Goal: Task Accomplishment & Management: Complete application form

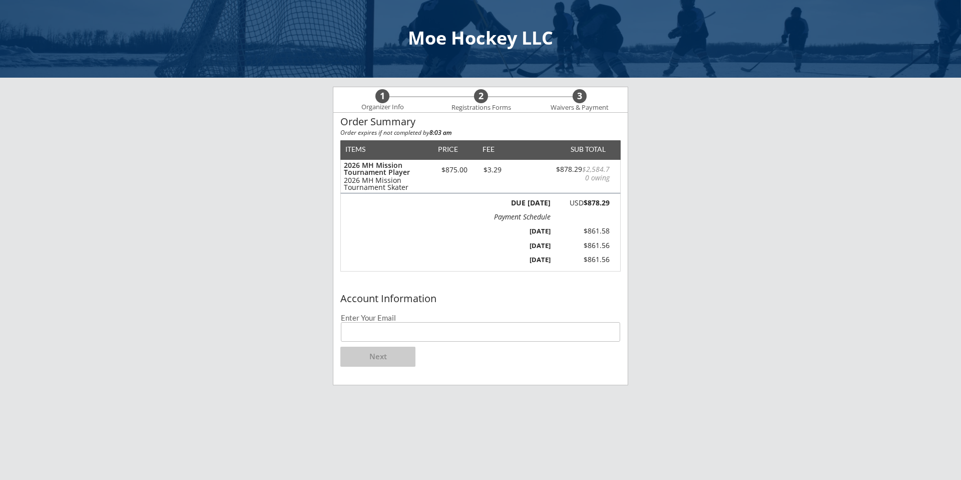
click at [392, 334] on input "email" at bounding box center [480, 332] width 279 height 20
click at [383, 356] on button "Next" at bounding box center [378, 357] width 75 height 20
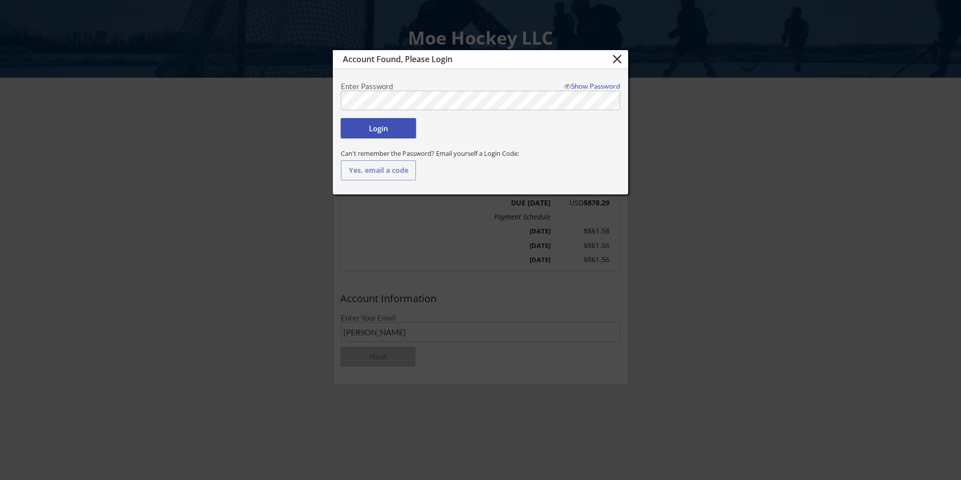
click at [368, 128] on button "Login" at bounding box center [378, 128] width 75 height 20
click at [384, 128] on button "Login" at bounding box center [378, 128] width 75 height 20
click at [587, 85] on div "Show Password" at bounding box center [590, 86] width 61 height 7
click at [374, 127] on button "Login" at bounding box center [378, 128] width 75 height 20
click at [618, 59] on button "close" at bounding box center [617, 59] width 17 height 15
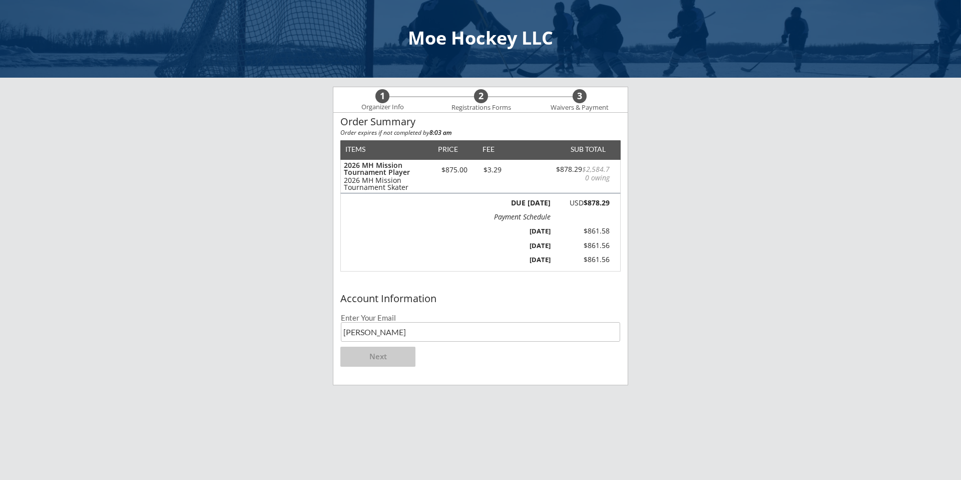
click at [366, 331] on input "[PERSON_NAME]" at bounding box center [480, 332] width 279 height 20
click at [371, 331] on input "[PERSON_NAME]" at bounding box center [480, 332] width 279 height 20
type input "[EMAIL_ADDRESS][DOMAIN_NAME]"
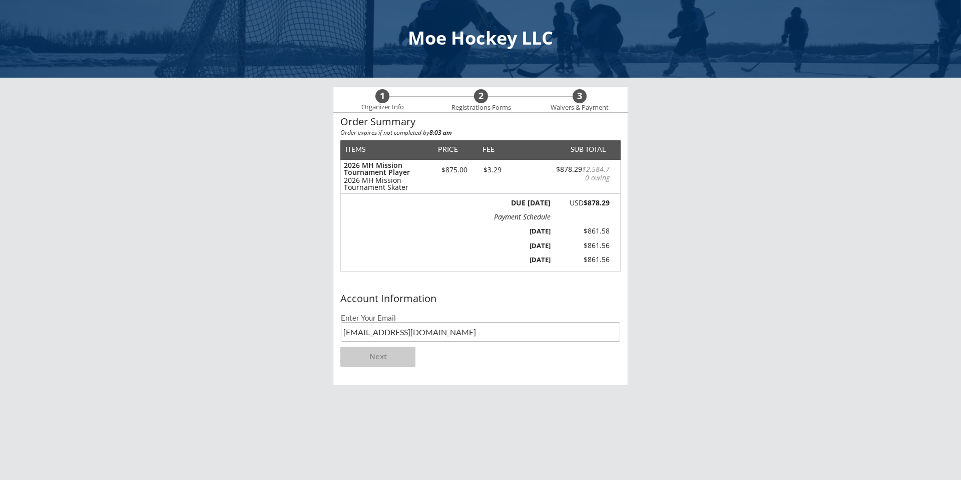
click at [545, 367] on div "Account Information Enter Your Email [EMAIL_ADDRESS][DOMAIN_NAME] Next" at bounding box center [480, 337] width 294 height 96
click at [375, 356] on button "Next" at bounding box center [378, 357] width 75 height 20
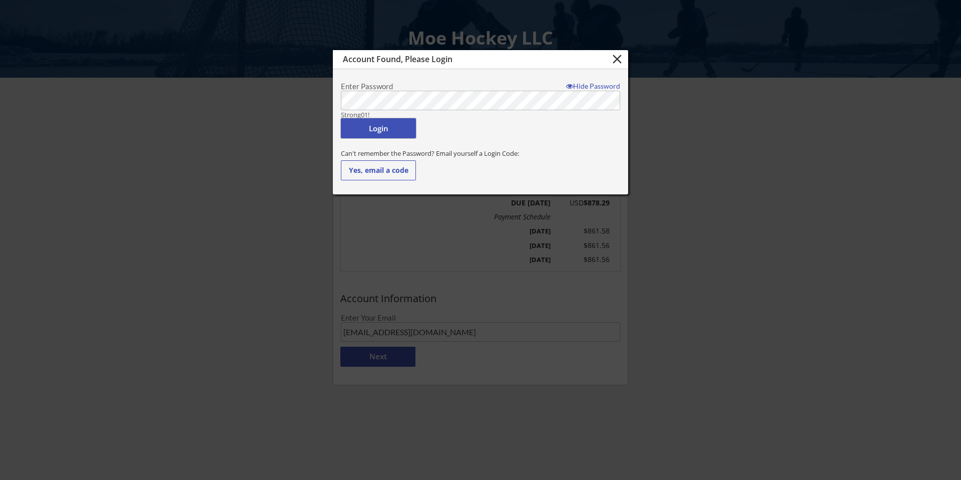
click at [364, 125] on button "Login" at bounding box center [378, 128] width 75 height 20
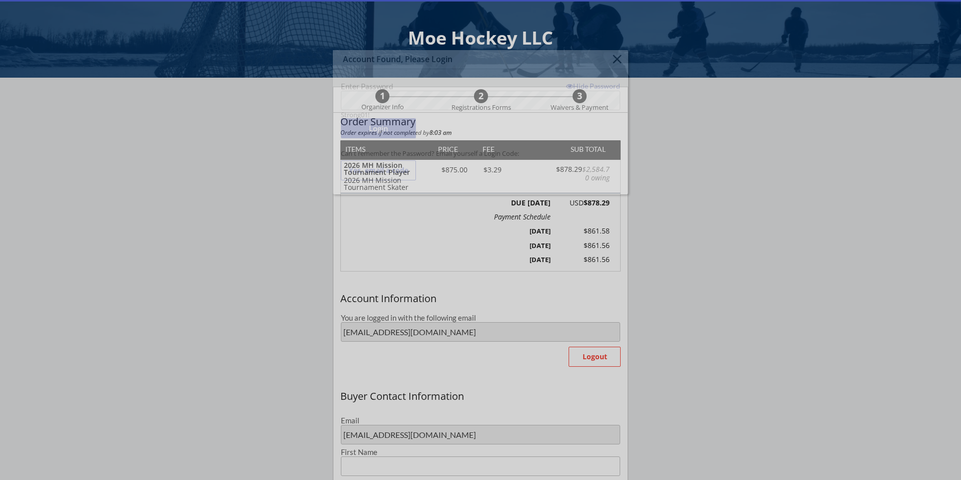
type input "[PERSON_NAME]"
type input "Lang"
type input "[PHONE_NUMBER]"
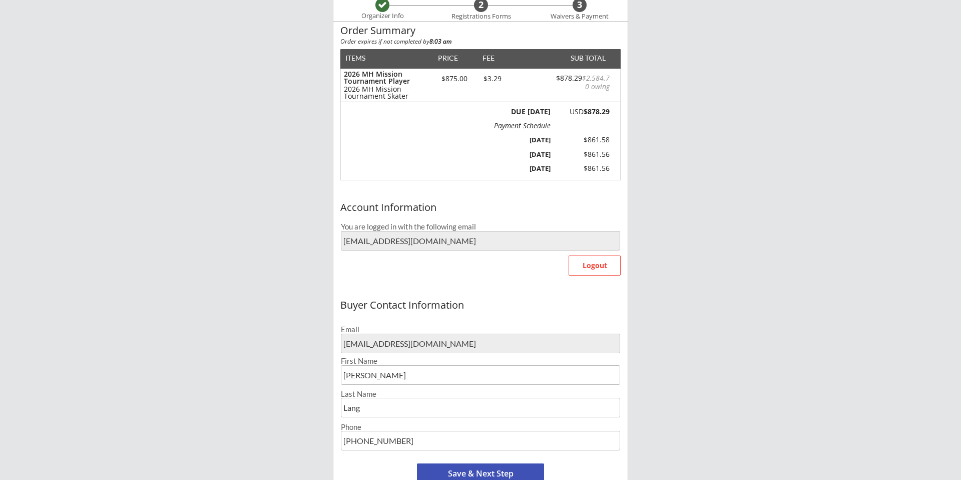
scroll to position [91, 0]
click at [466, 468] on button "Save & Next Step" at bounding box center [480, 474] width 127 height 20
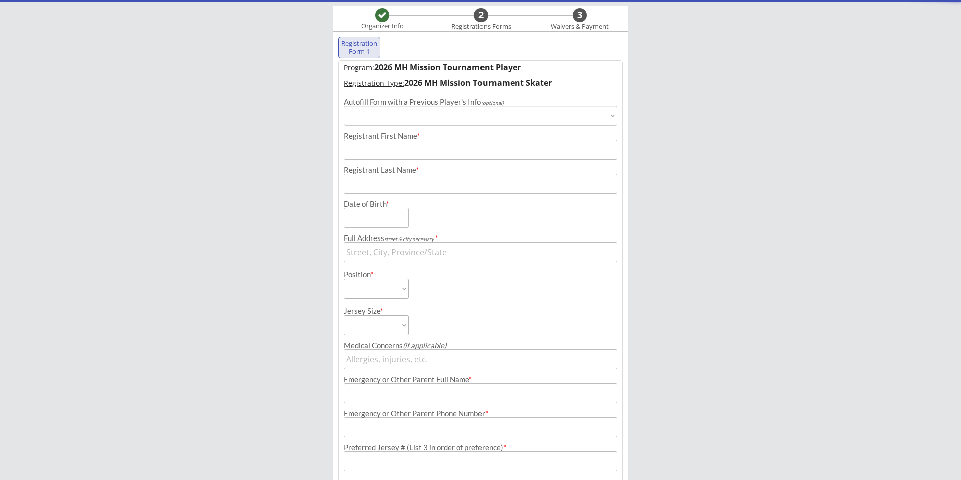
scroll to position [77, 0]
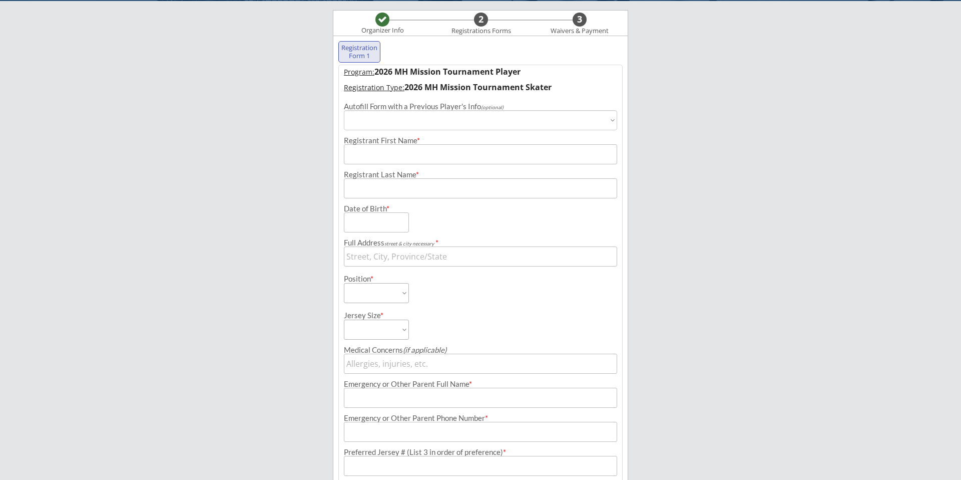
select select ""PLACEHOLDER_1427118222253""
